Goal: Entertainment & Leisure: Consume media (video, audio)

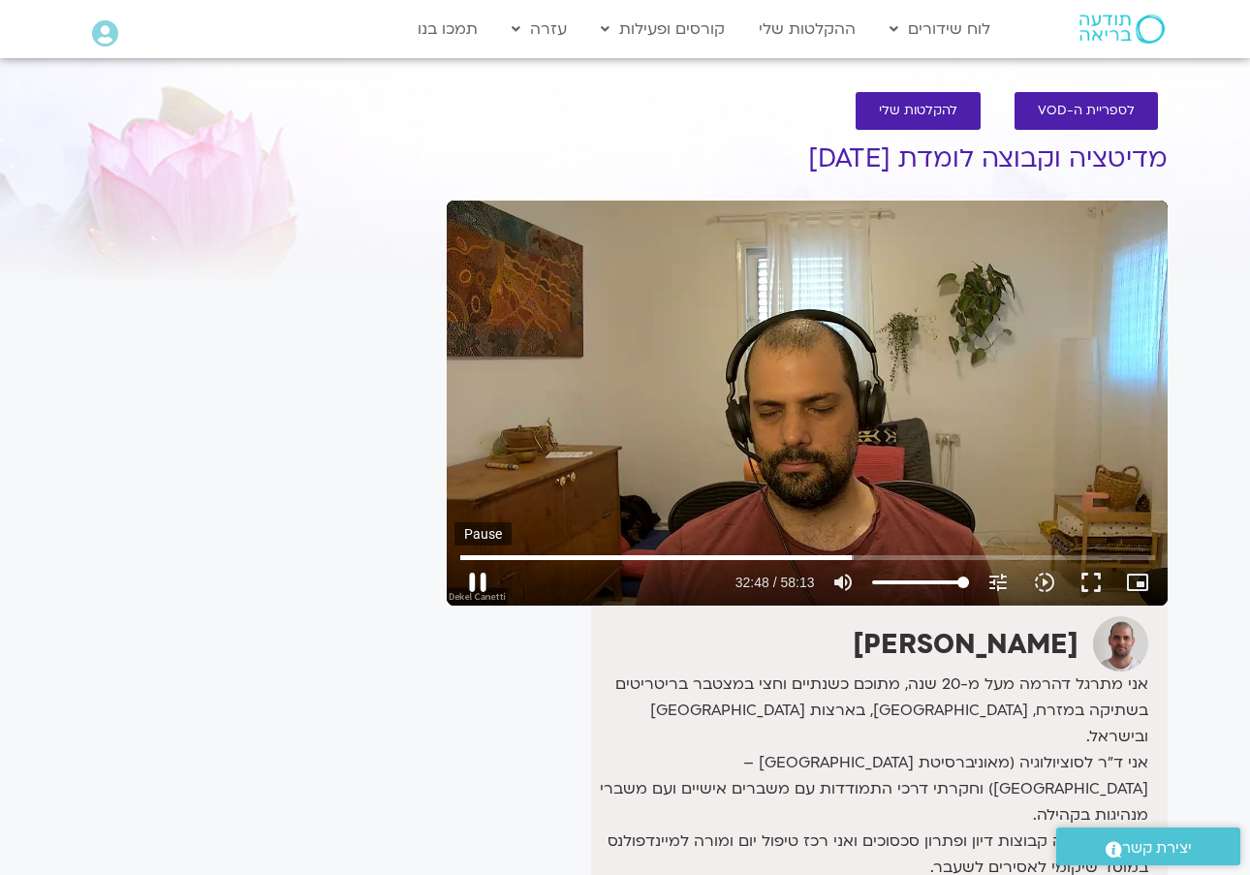
click at [481, 585] on button "pause" at bounding box center [478, 582] width 47 height 47
type input "1968.89051695836"
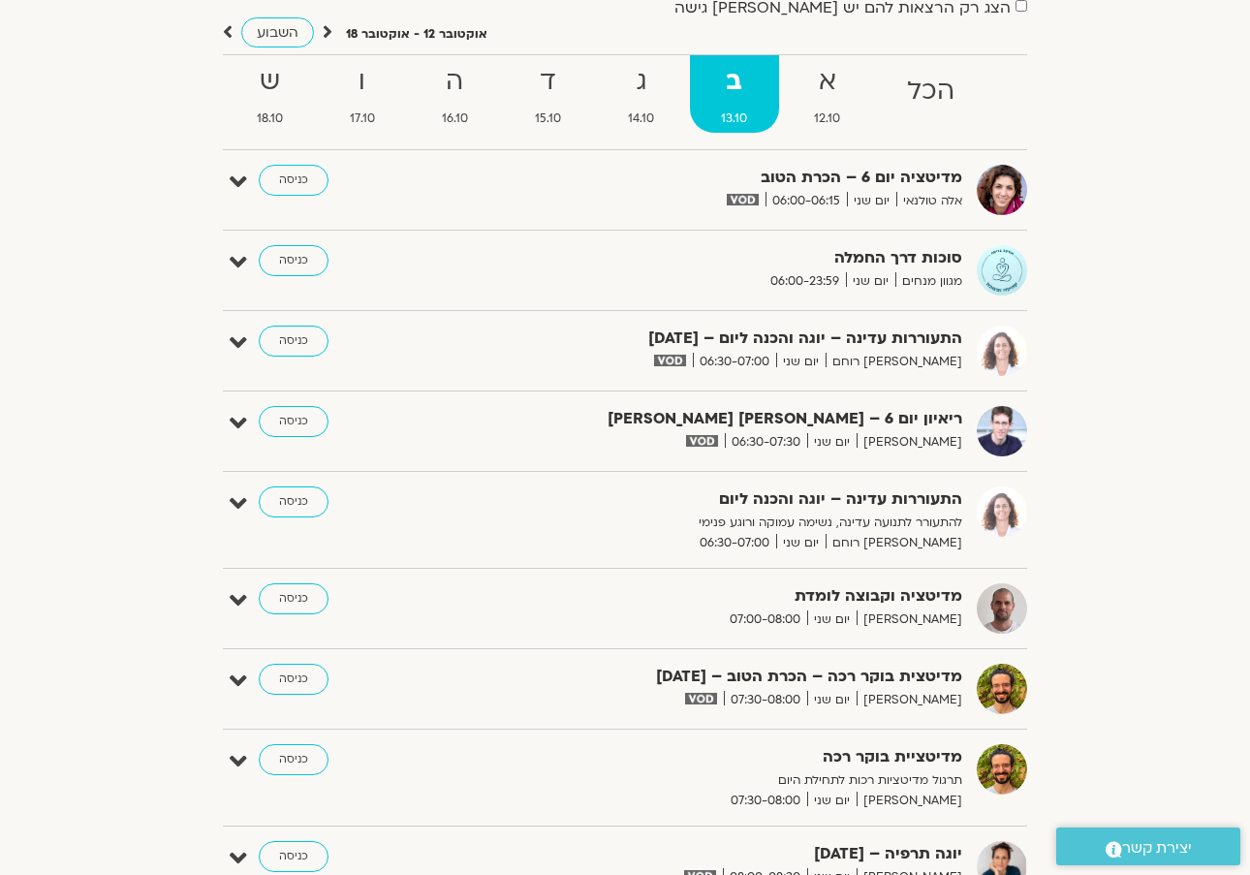
scroll to position [181, 0]
click at [630, 85] on strong "ג" at bounding box center [641, 81] width 89 height 44
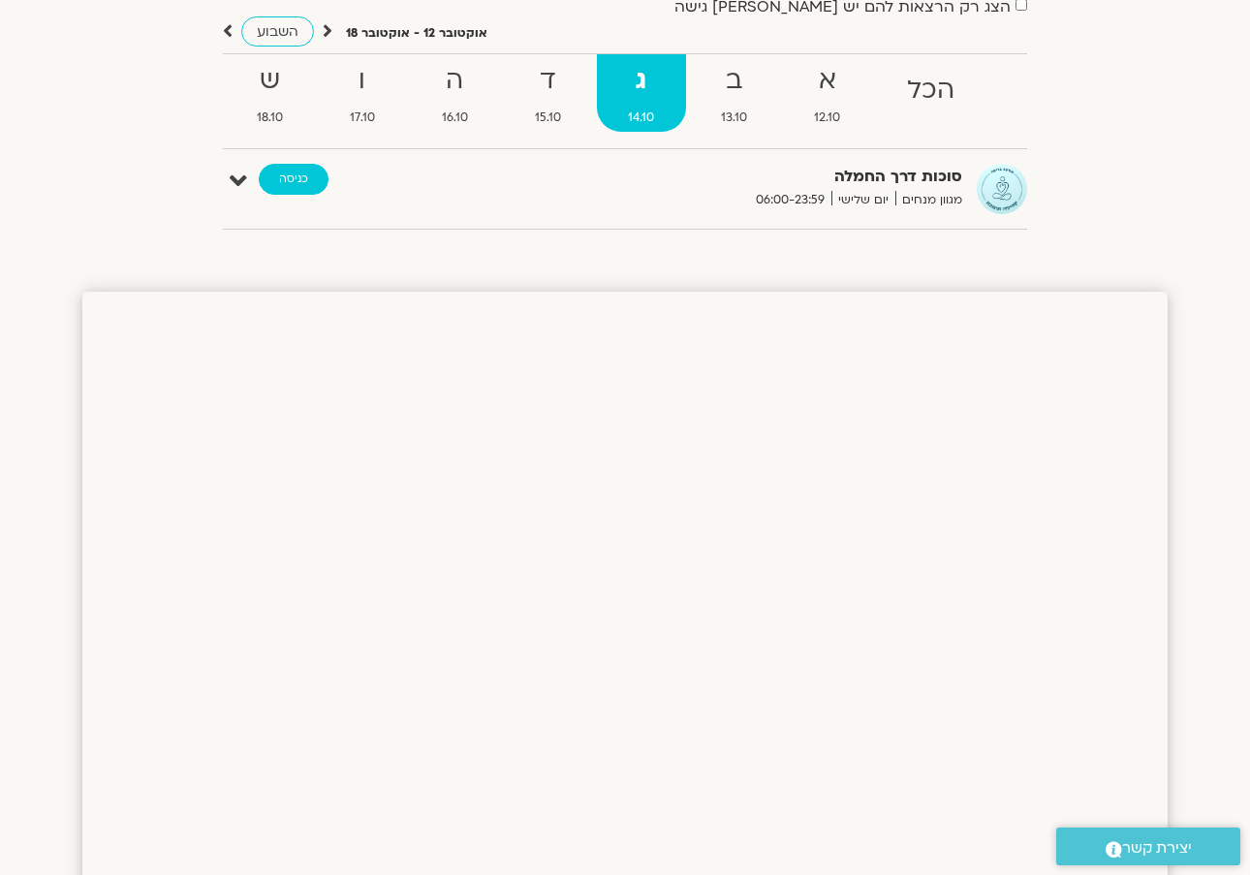
click at [296, 175] on link "כניסה" at bounding box center [294, 179] width 70 height 31
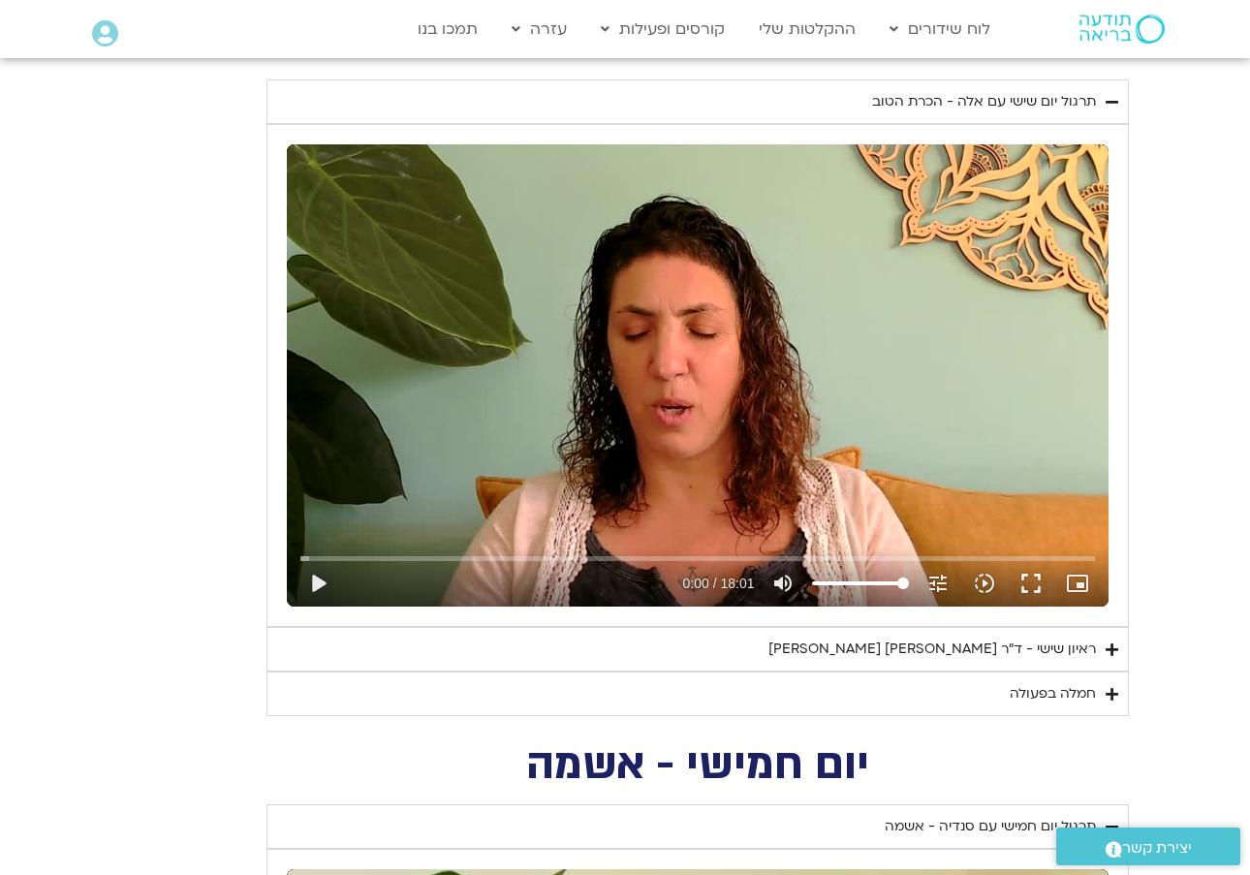
scroll to position [1545, 0]
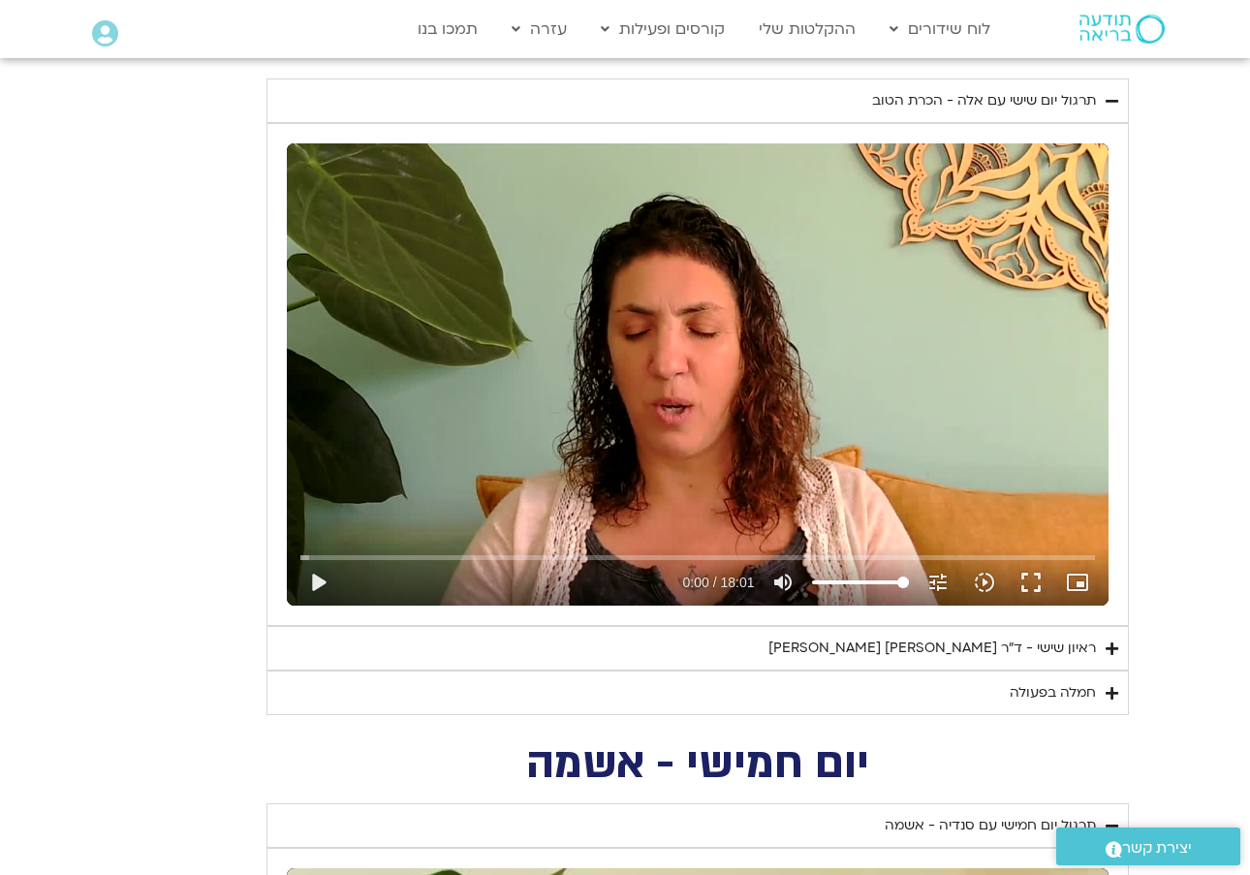
click at [1079, 688] on div "חמלה בפעולה" at bounding box center [1053, 692] width 86 height 23
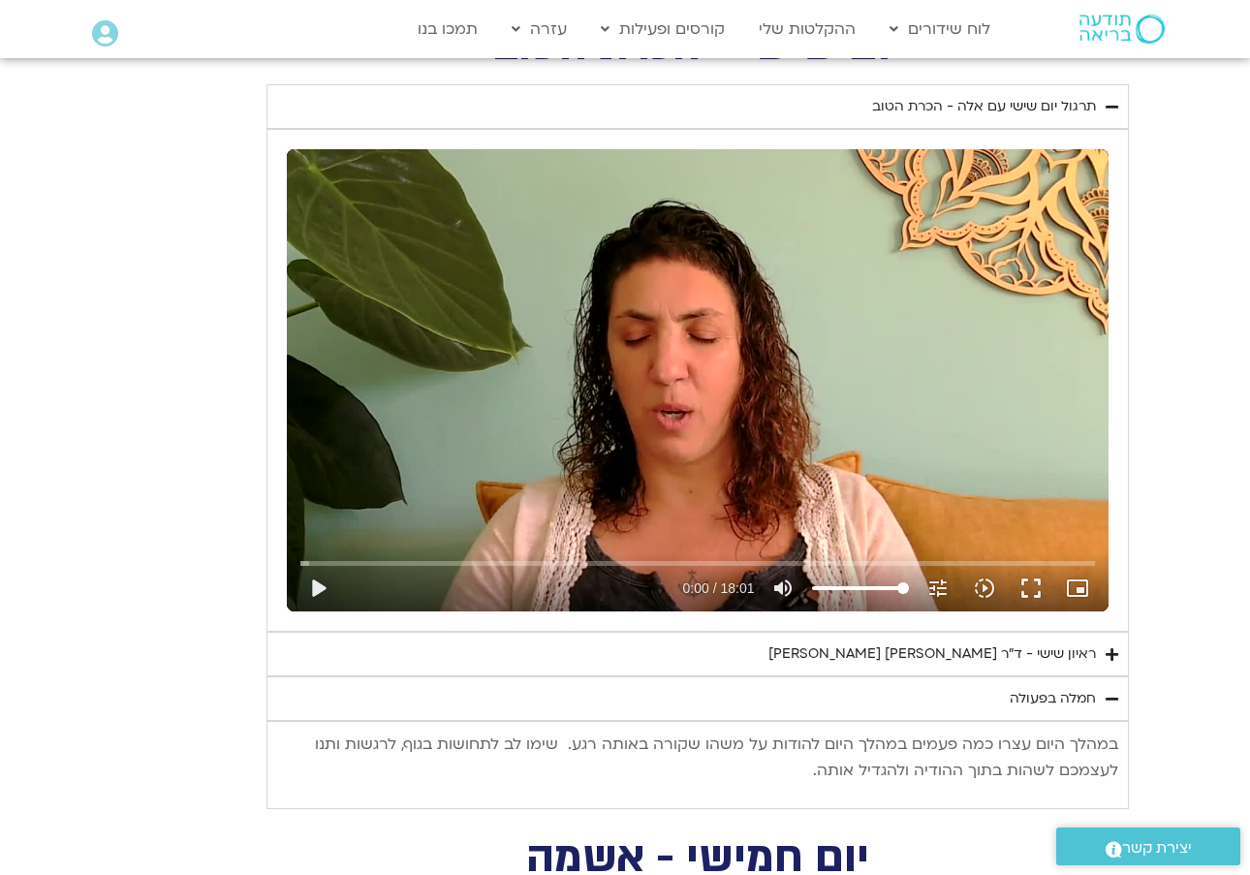
scroll to position [1536, 0]
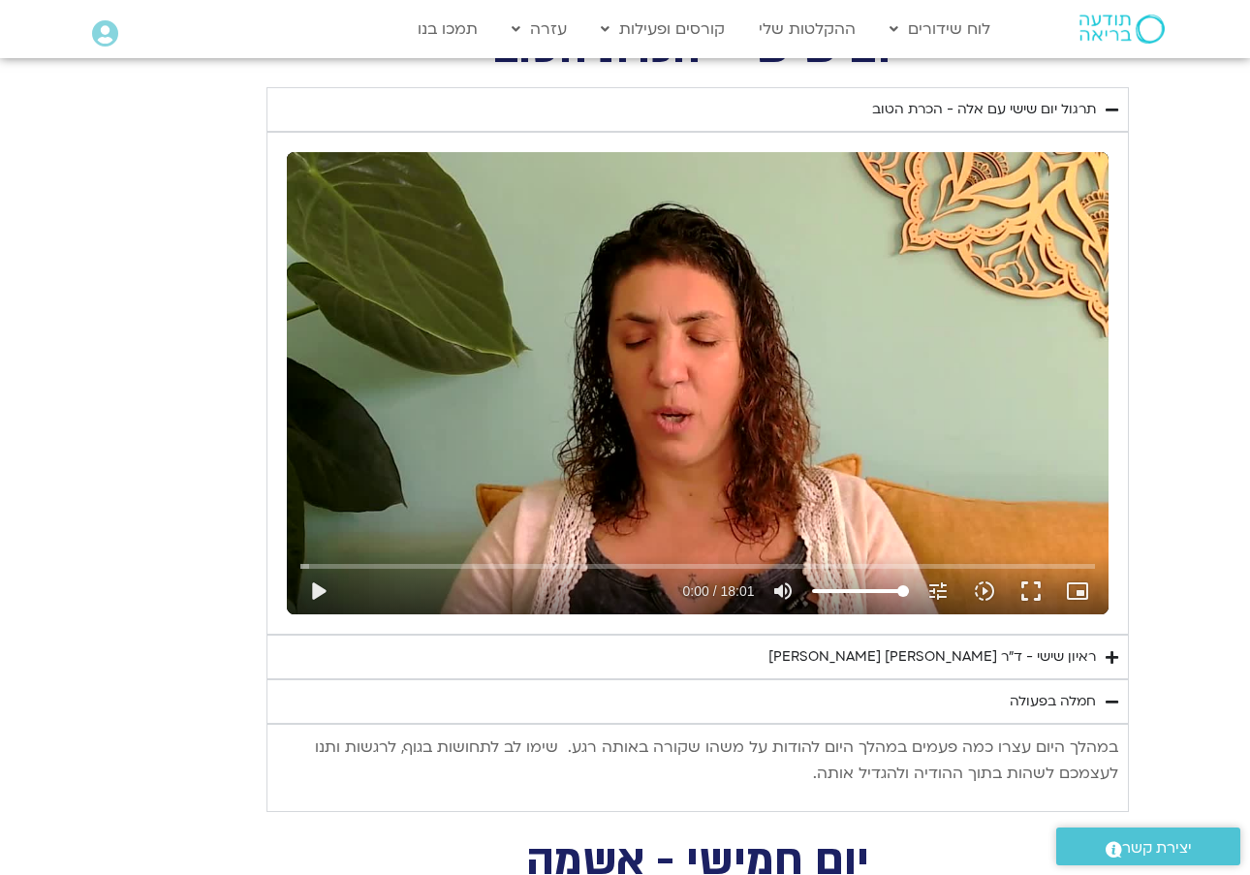
click at [1062, 653] on div "ראיון שישי - ד"ר אסף סטי אל-בר וערן טייכר" at bounding box center [933, 657] width 328 height 23
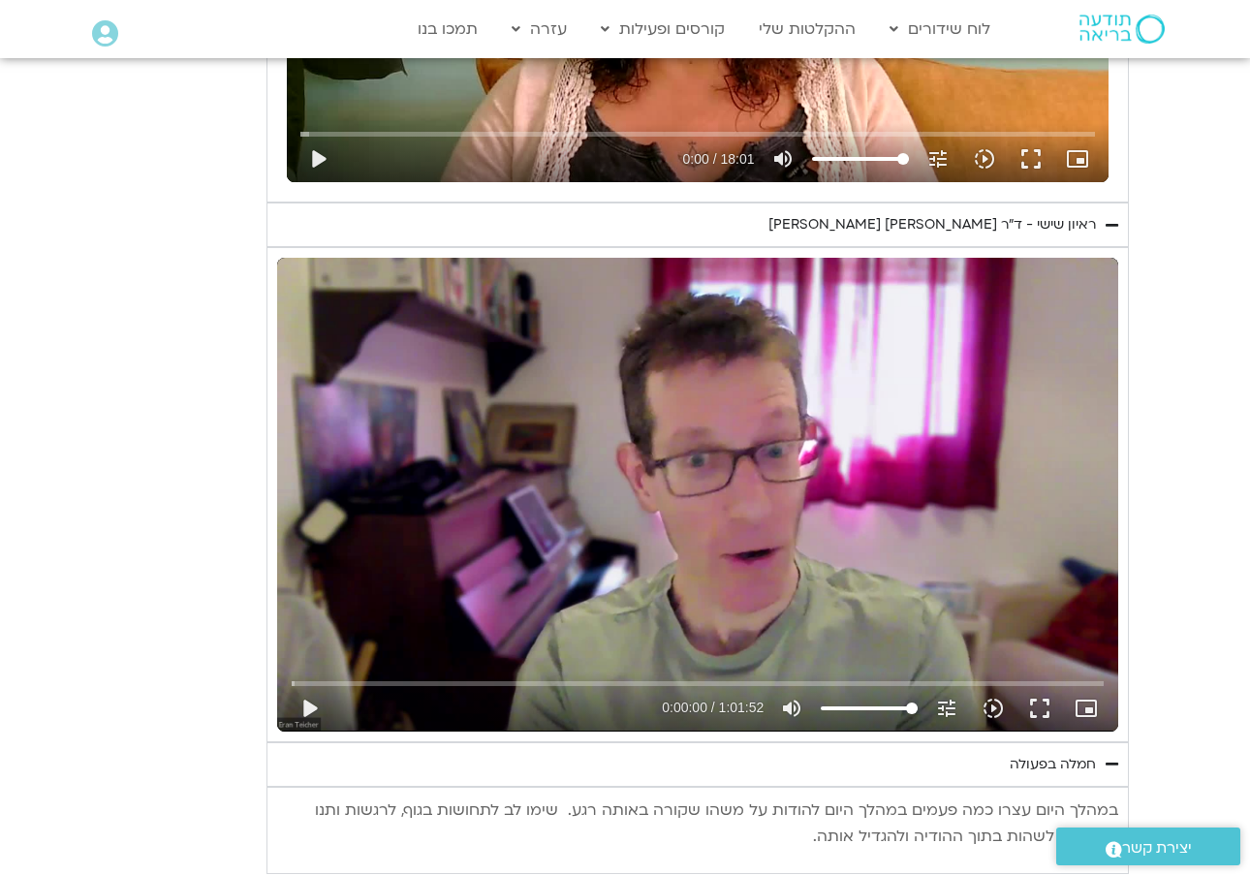
scroll to position [1978, 0]
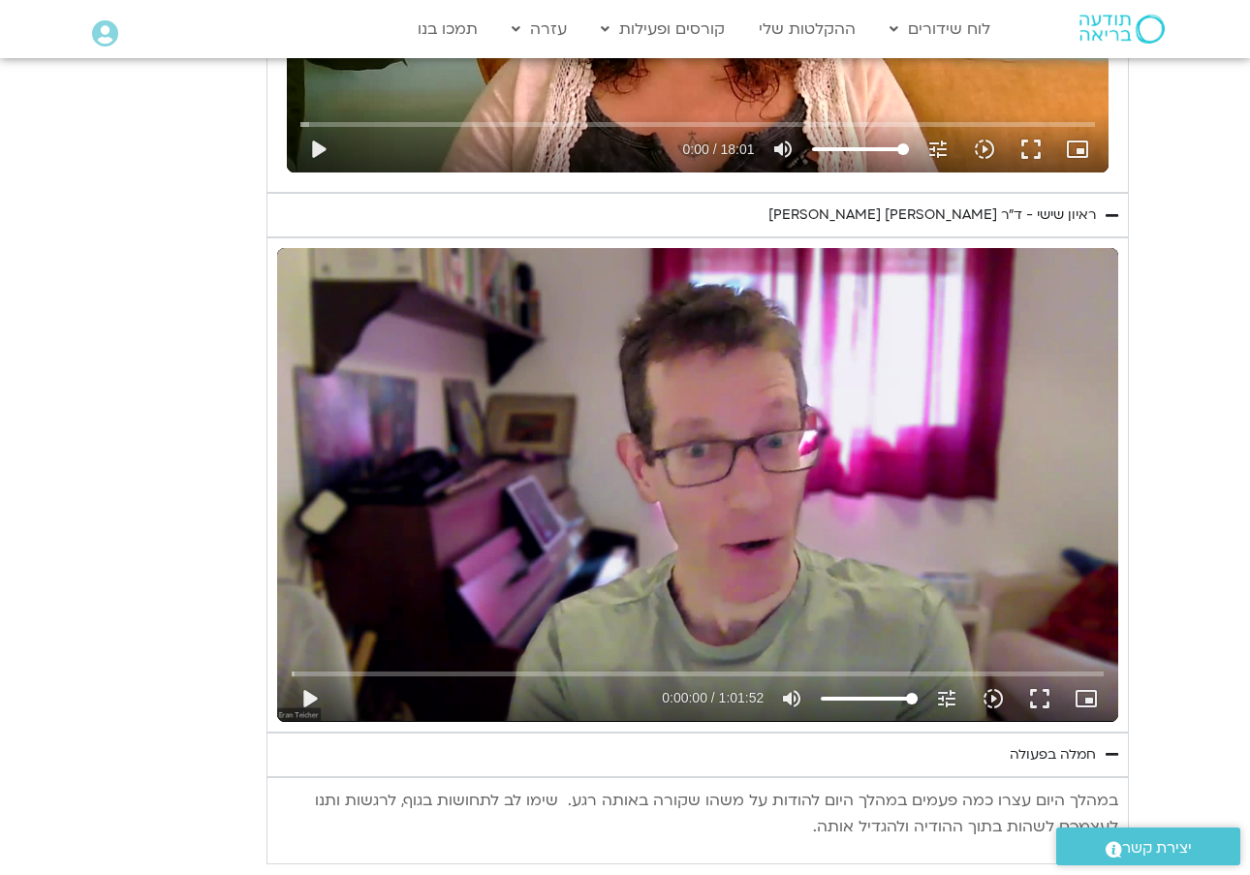
click at [1074, 204] on div "ראיון שישי - ד"ר אסף סטי אל-בר וערן טייכר" at bounding box center [933, 215] width 328 height 23
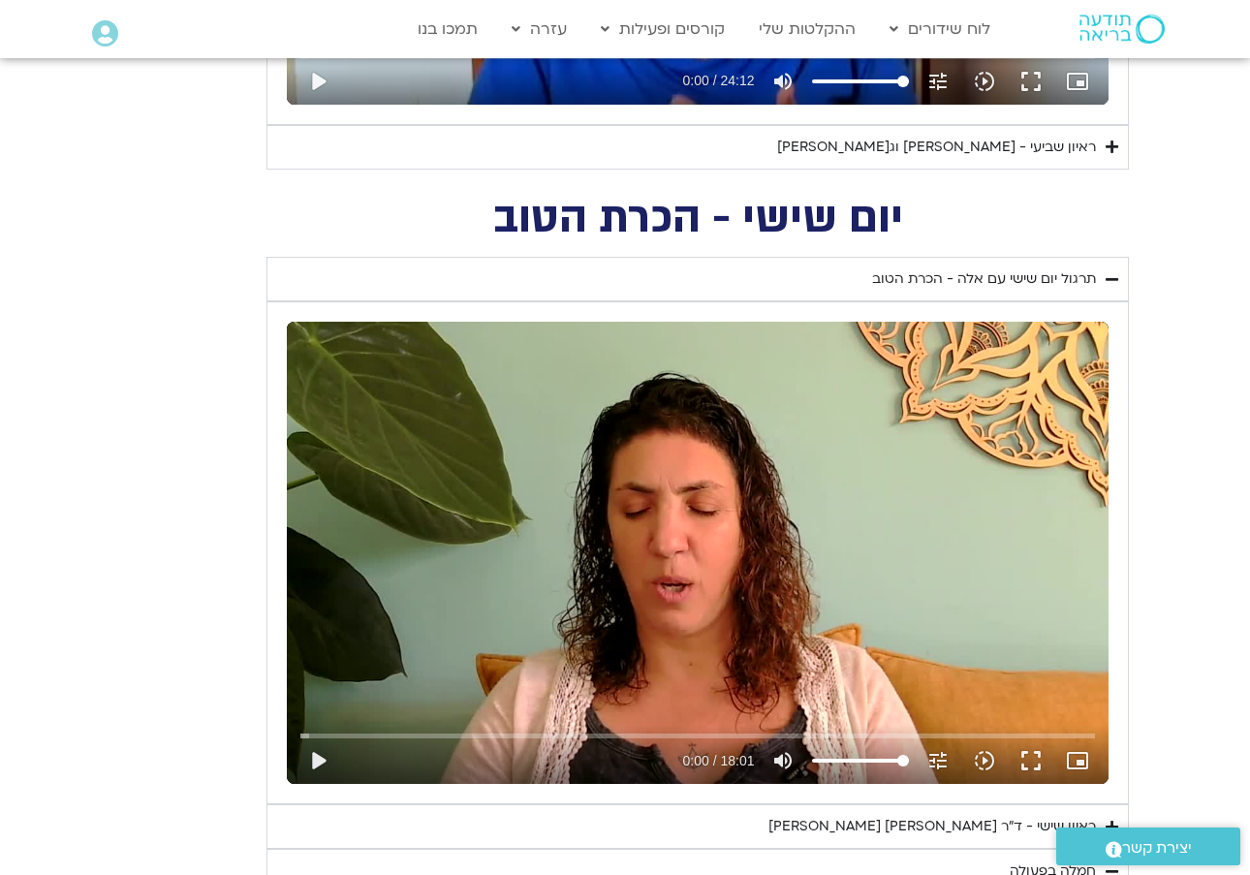
scroll to position [1361, 0]
